Goal: Task Accomplishment & Management: Use online tool/utility

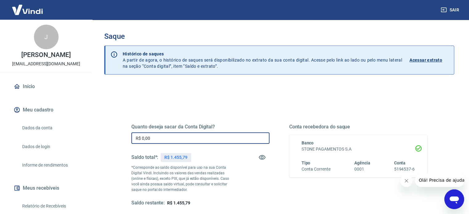
click at [168, 140] on input "R$ 0,00" at bounding box center [200, 138] width 138 height 11
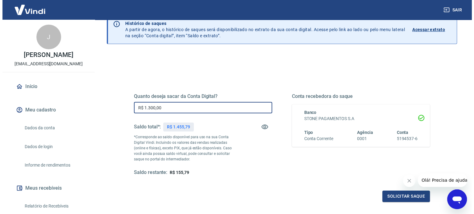
scroll to position [62, 0]
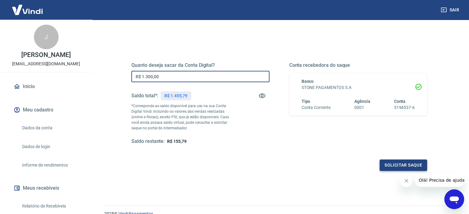
type input "R$ 1.300,00"
click at [406, 165] on button "Solicitar saque" at bounding box center [403, 165] width 47 height 11
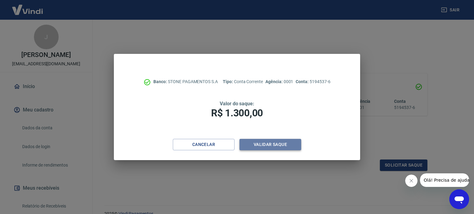
click at [295, 150] on button "Validar saque" at bounding box center [270, 144] width 62 height 11
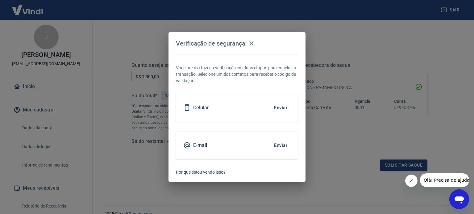
click at [294, 147] on div "E-mail Enviar" at bounding box center [237, 146] width 122 height 28
click at [259, 113] on div "Celular Enviar" at bounding box center [237, 108] width 122 height 28
click at [275, 105] on button "Enviar" at bounding box center [280, 107] width 20 height 13
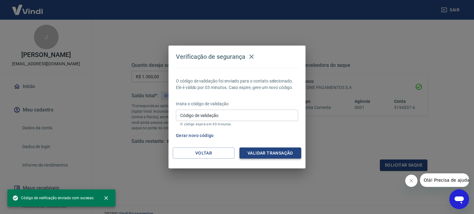
click at [263, 154] on button "Validar transação" at bounding box center [270, 153] width 62 height 11
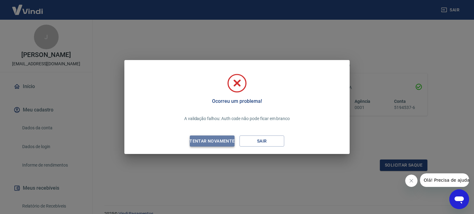
click at [222, 138] on div "Tentar novamente" at bounding box center [212, 142] width 60 height 8
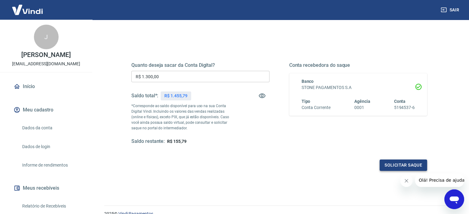
click at [417, 167] on button "Solicitar saque" at bounding box center [403, 165] width 47 height 11
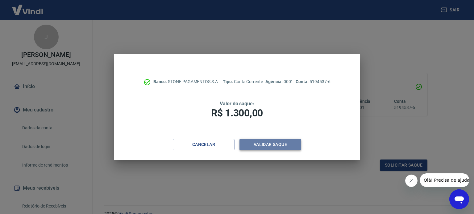
click at [277, 142] on button "Validar saque" at bounding box center [270, 144] width 62 height 11
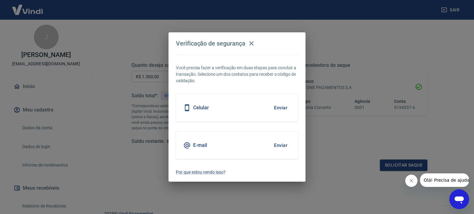
click at [276, 145] on button "Enviar" at bounding box center [280, 145] width 20 height 13
click at [278, 109] on button "Enviar" at bounding box center [280, 107] width 20 height 13
click at [282, 146] on button "Enviar" at bounding box center [280, 145] width 20 height 13
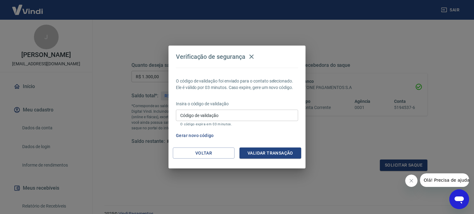
click at [251, 115] on input "Código de validação" at bounding box center [237, 115] width 122 height 11
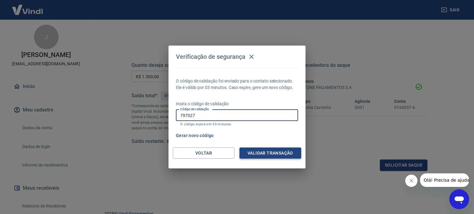
type input "797027"
click at [254, 150] on button "Validar transação" at bounding box center [270, 153] width 62 height 11
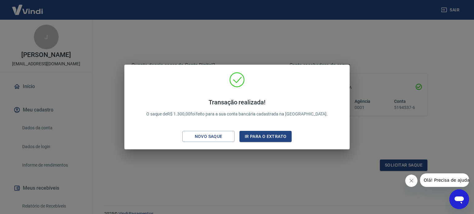
click at [299, 53] on div "Transação realizada! O saque de R$ 1.300,00 foi feito para a sua conta bancária…" at bounding box center [237, 107] width 474 height 214
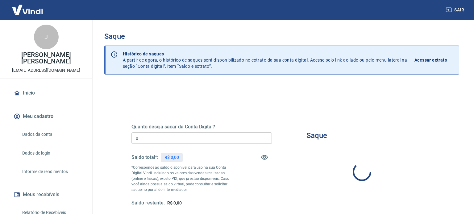
type input "R$ 0,00"
